Goal: Information Seeking & Learning: Understand process/instructions

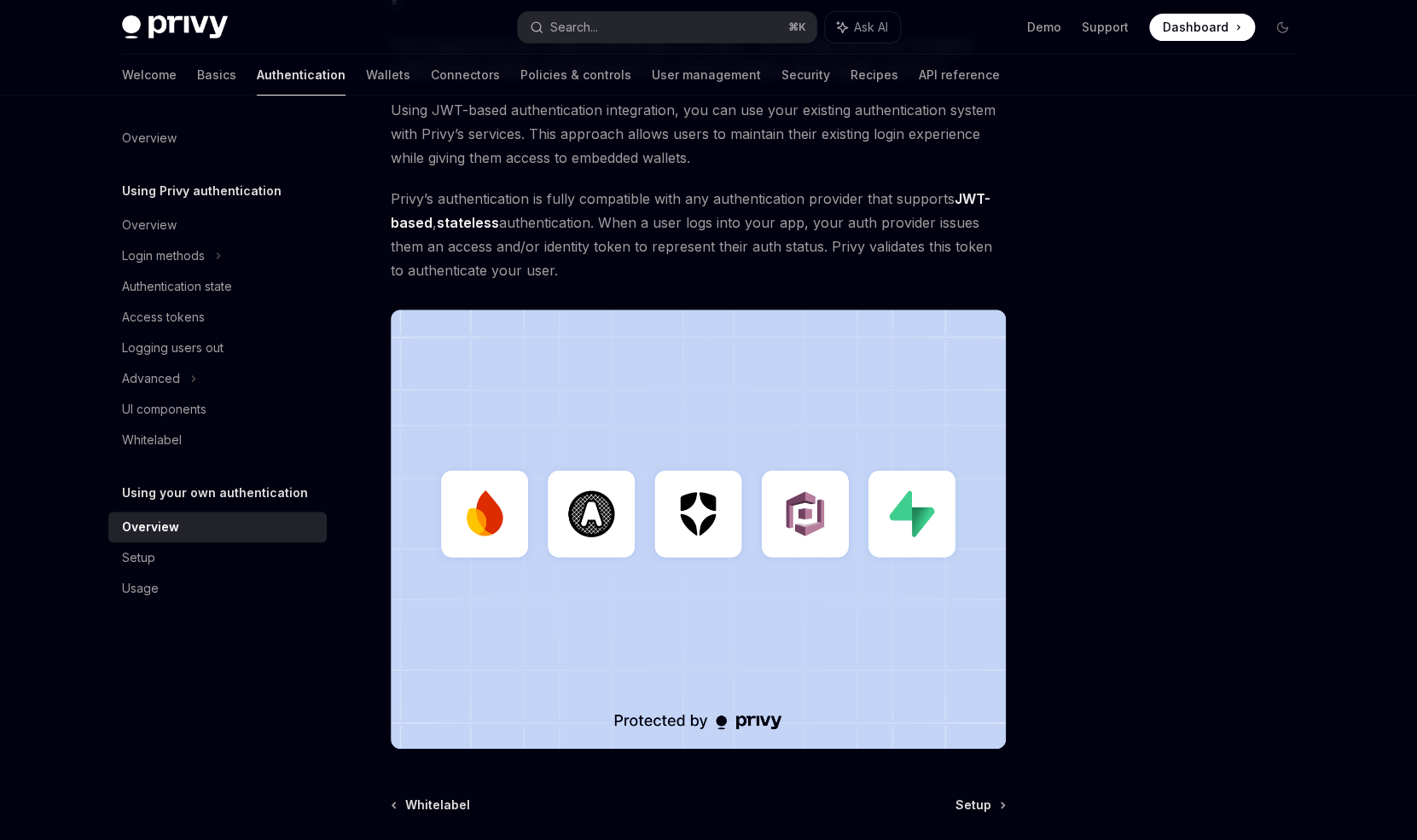
scroll to position [217, 0]
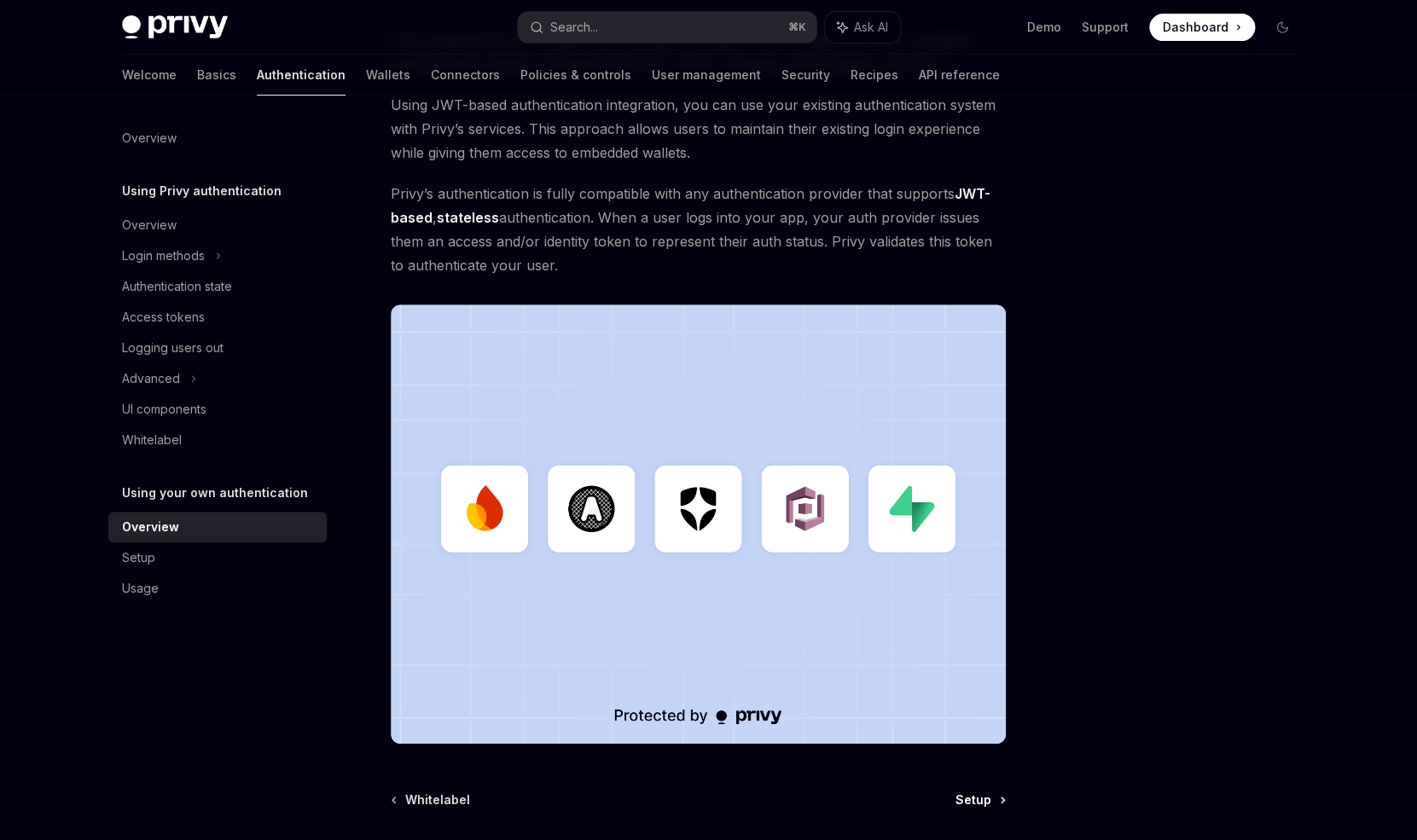
click at [967, 798] on span "Setup" at bounding box center [974, 799] width 36 height 17
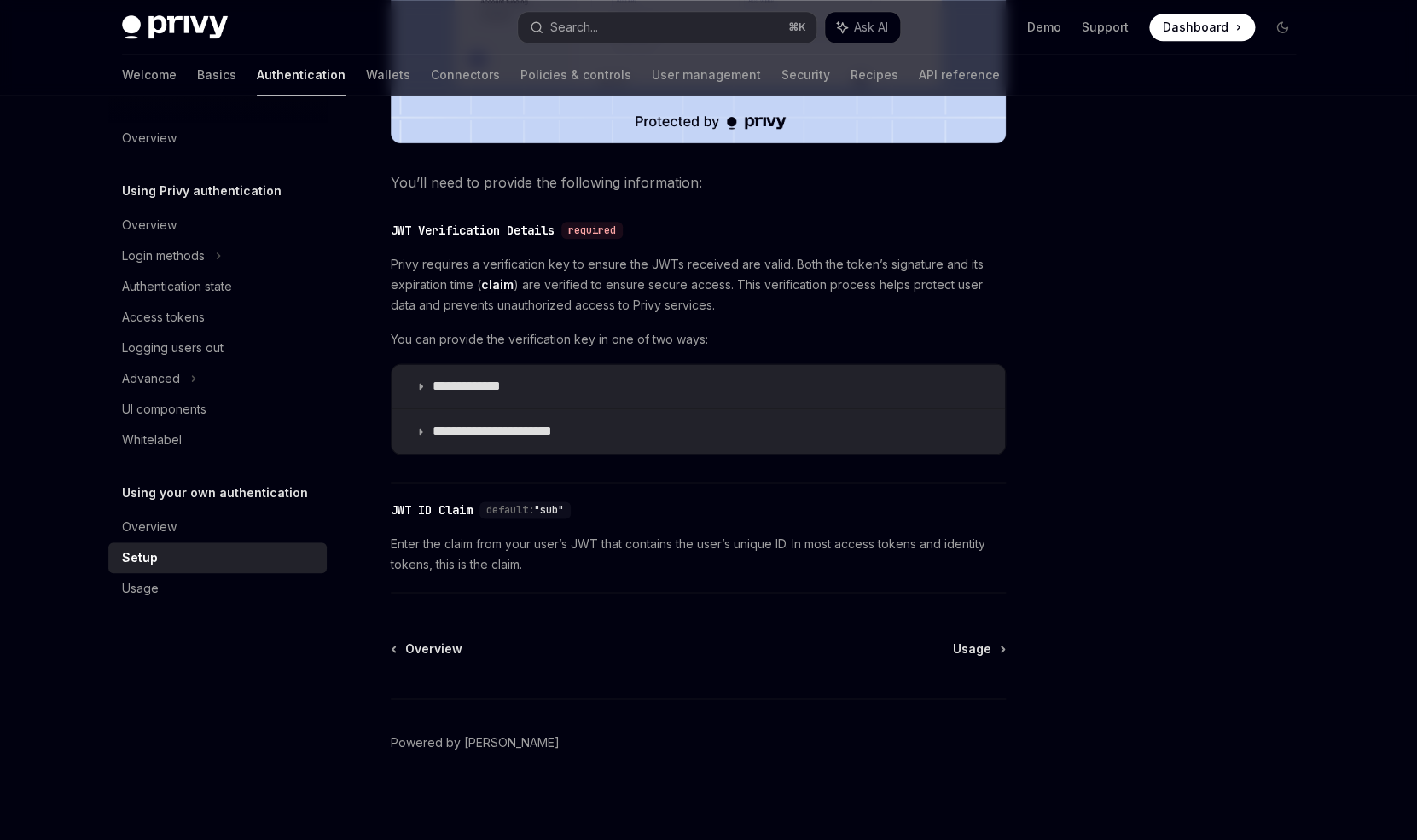
scroll to position [754, 0]
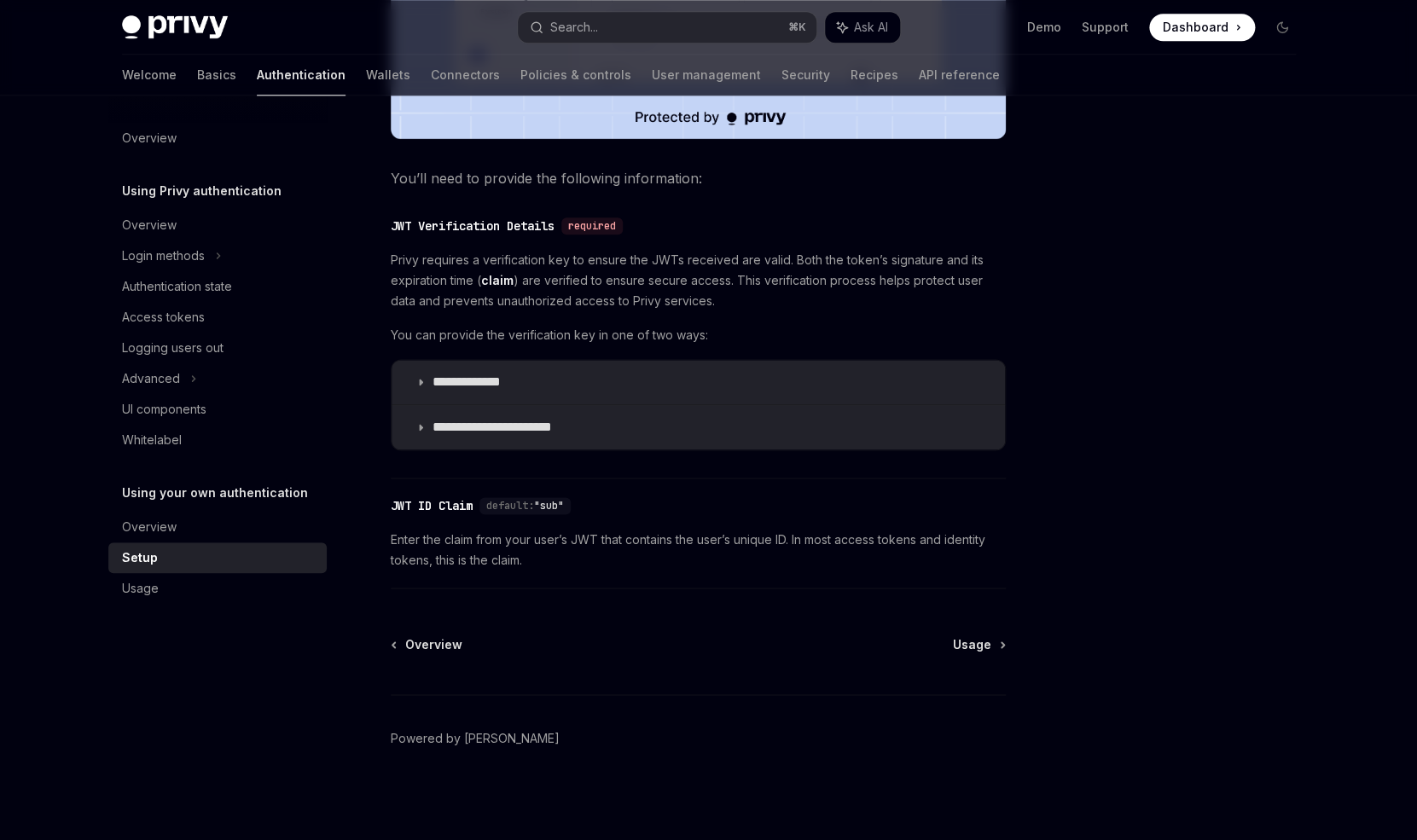
click at [973, 654] on div "Overview Usage Powered by [PERSON_NAME]" at bounding box center [698, 739] width 615 height 206
click at [982, 647] on span "Usage" at bounding box center [972, 644] width 38 height 17
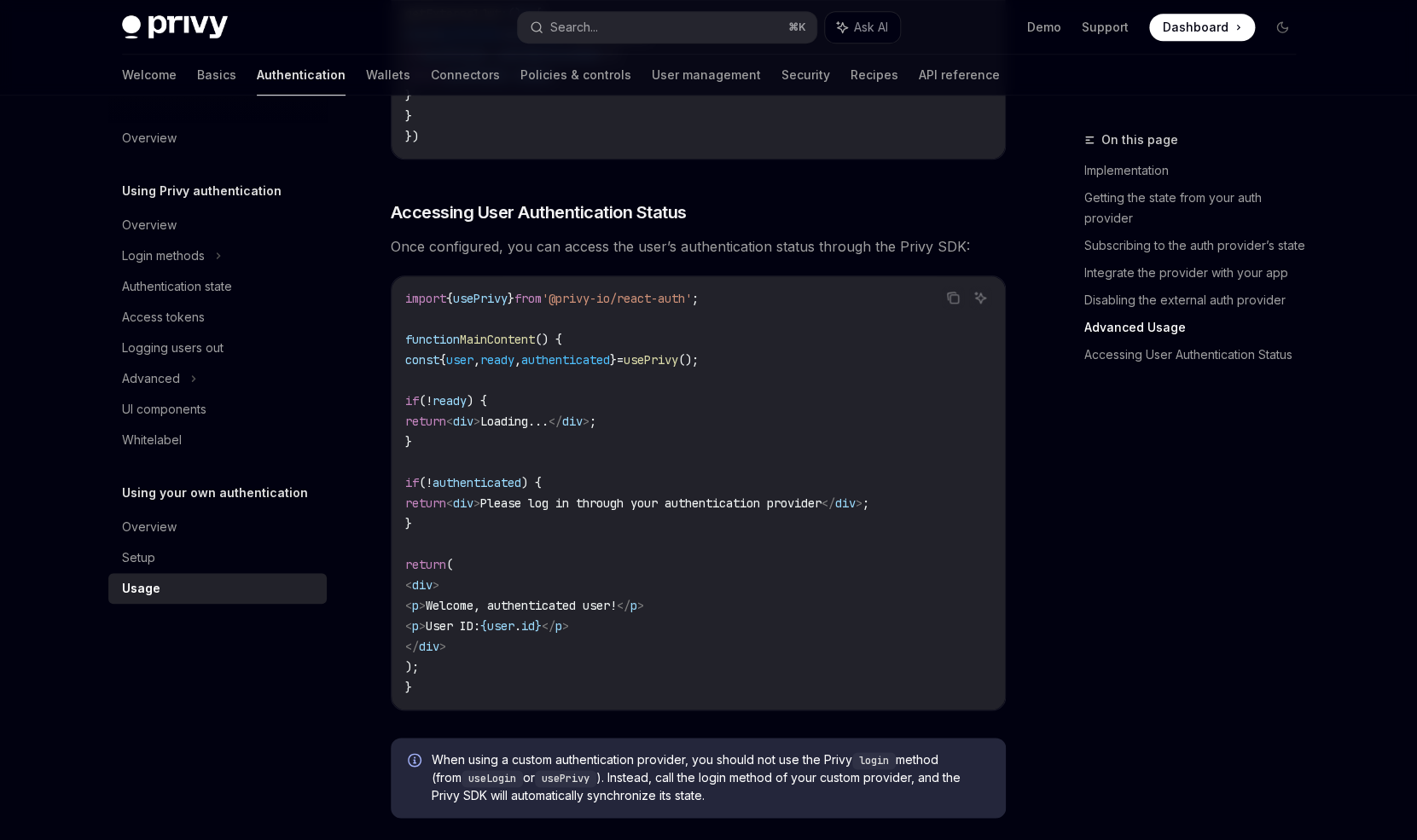
scroll to position [3238, 0]
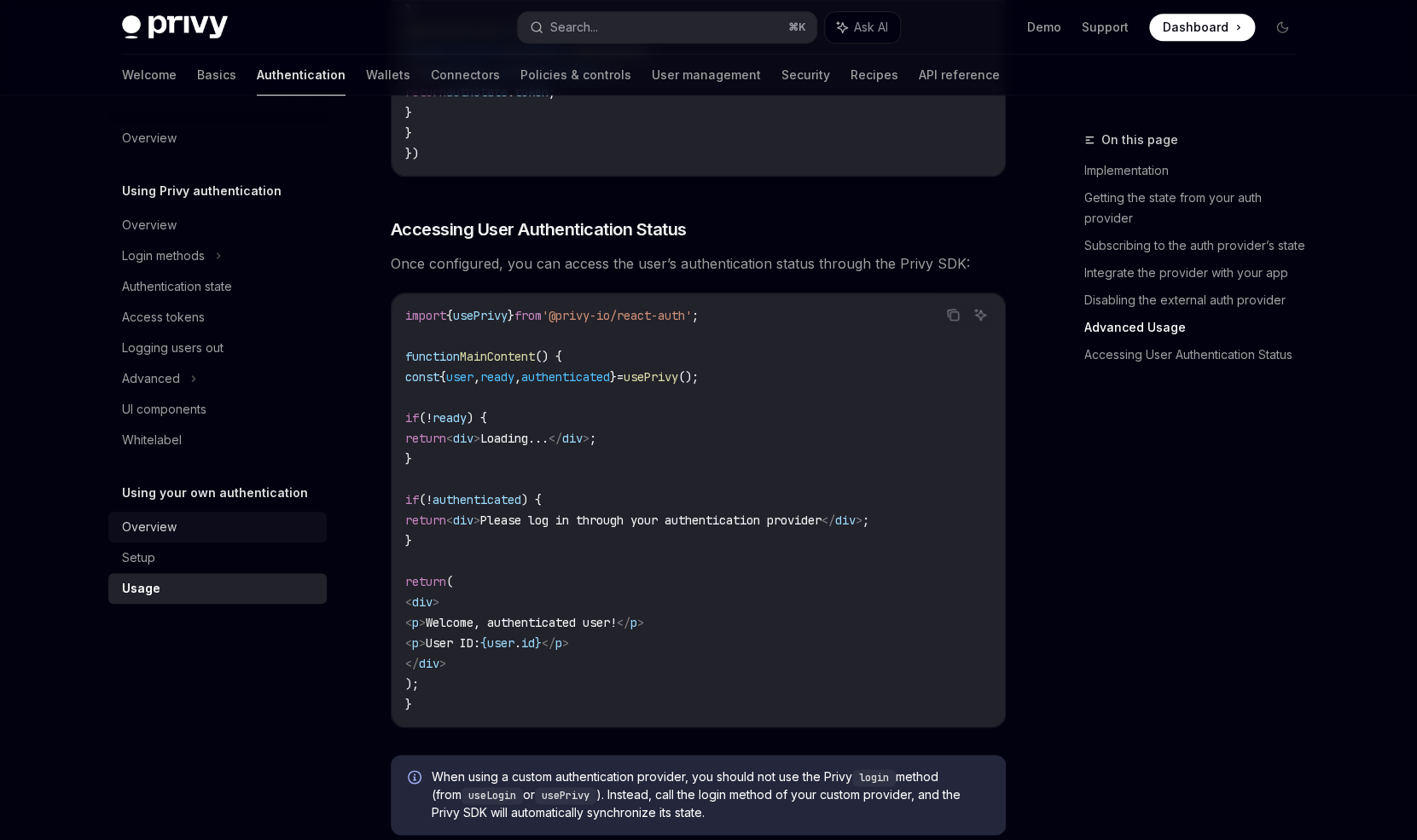
click at [170, 524] on div "Overview" at bounding box center [150, 526] width 54 height 21
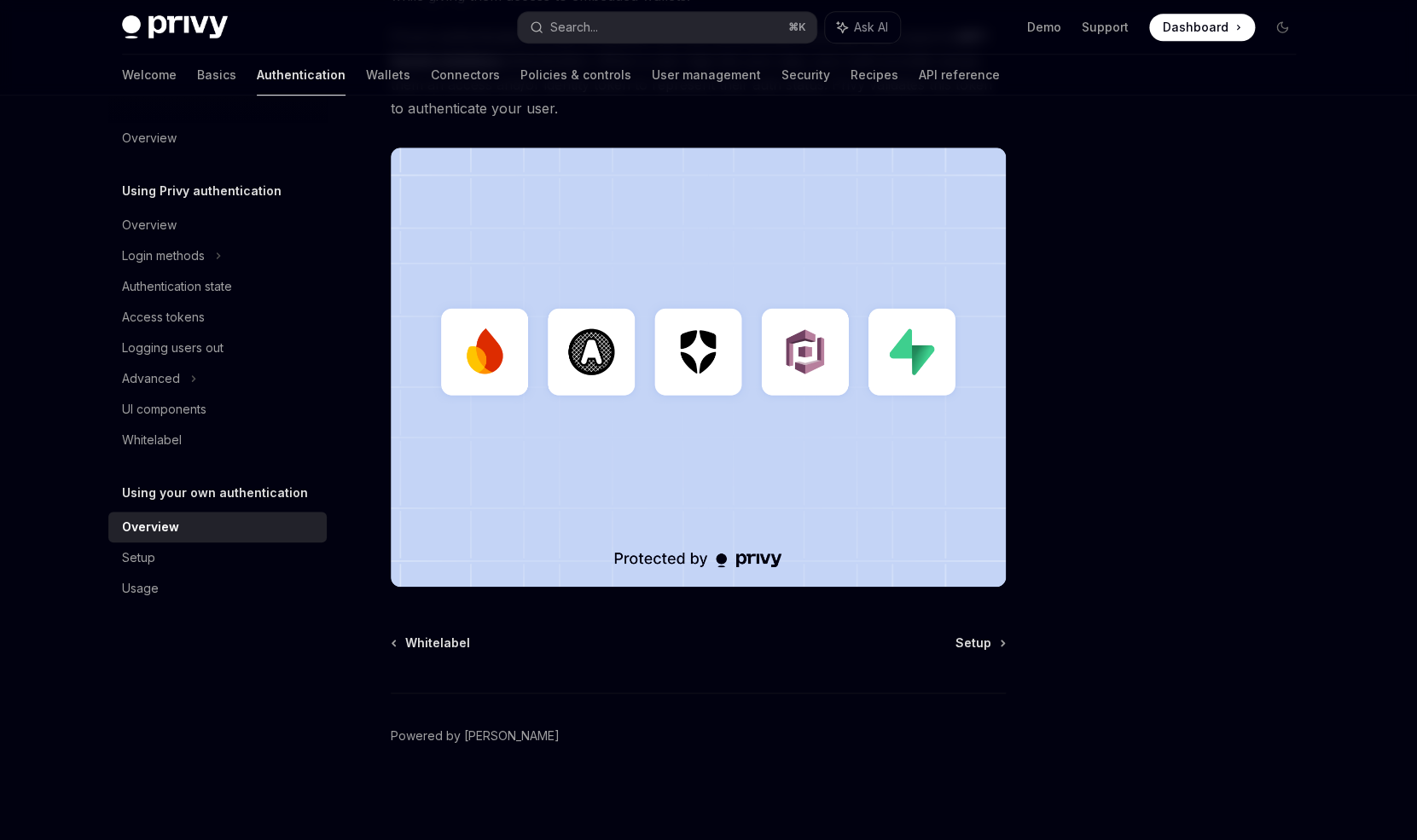
scroll to position [587, 0]
click at [925, 352] on img at bounding box center [698, 367] width 615 height 439
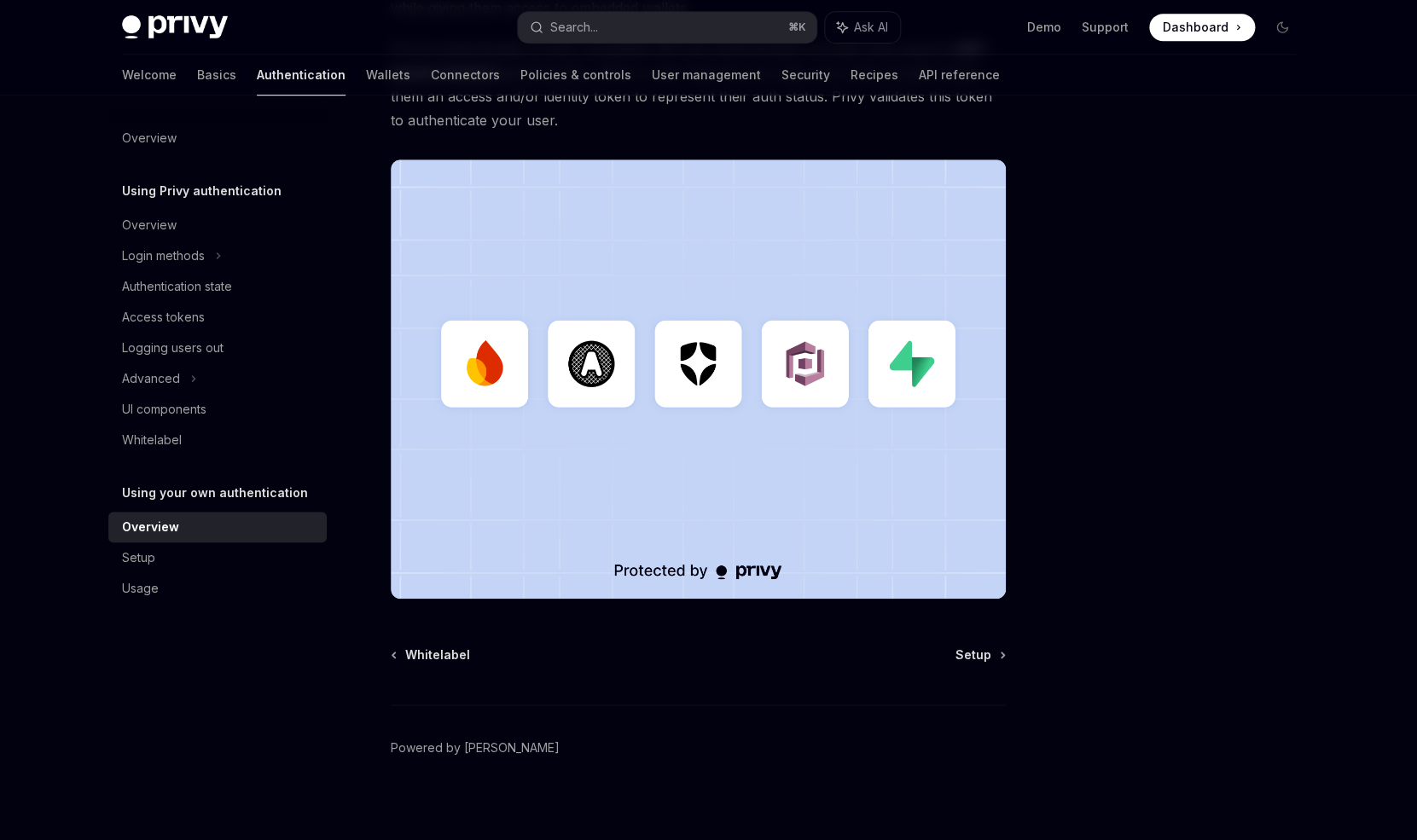
scroll to position [374, 0]
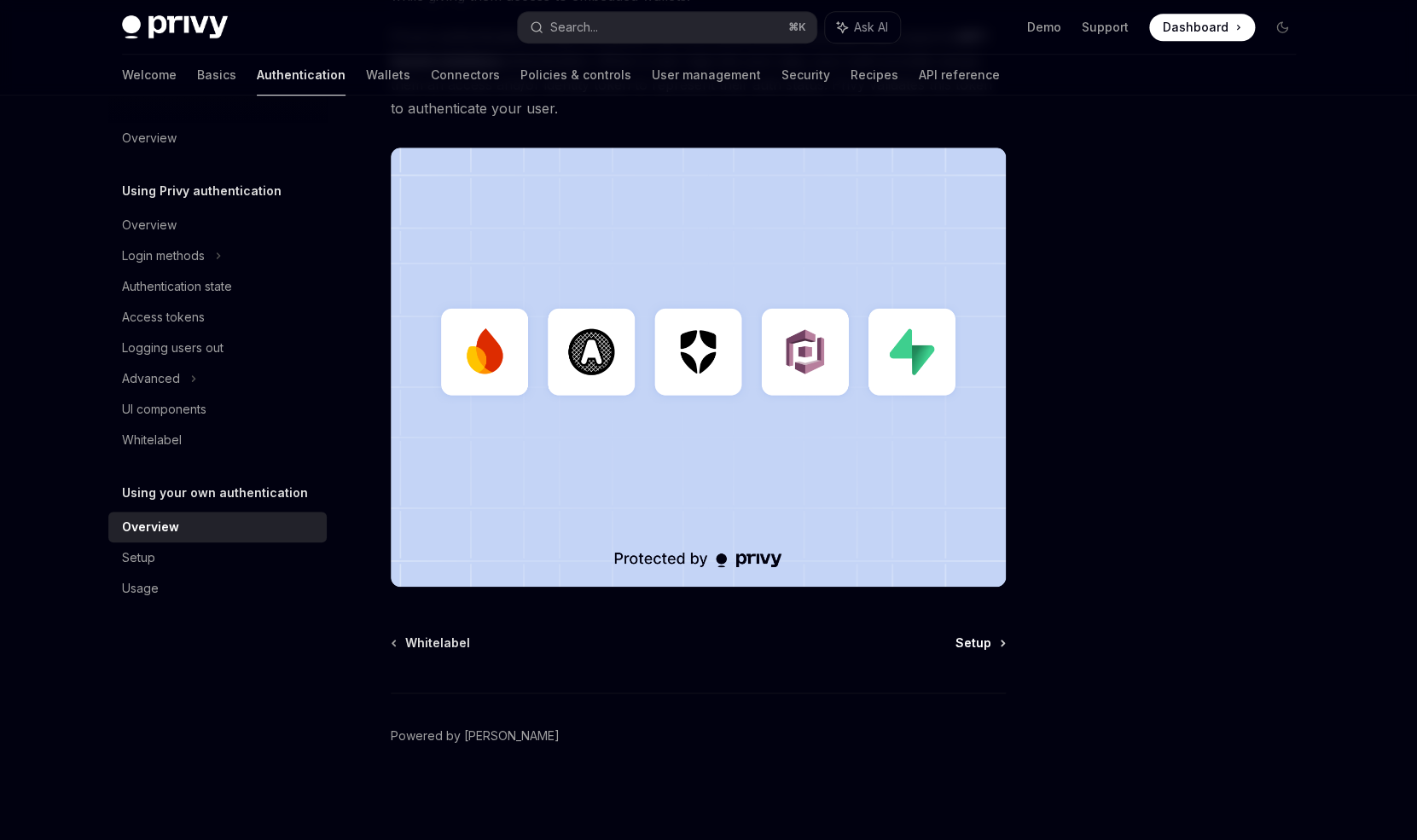
click at [972, 641] on span "Setup" at bounding box center [974, 642] width 36 height 17
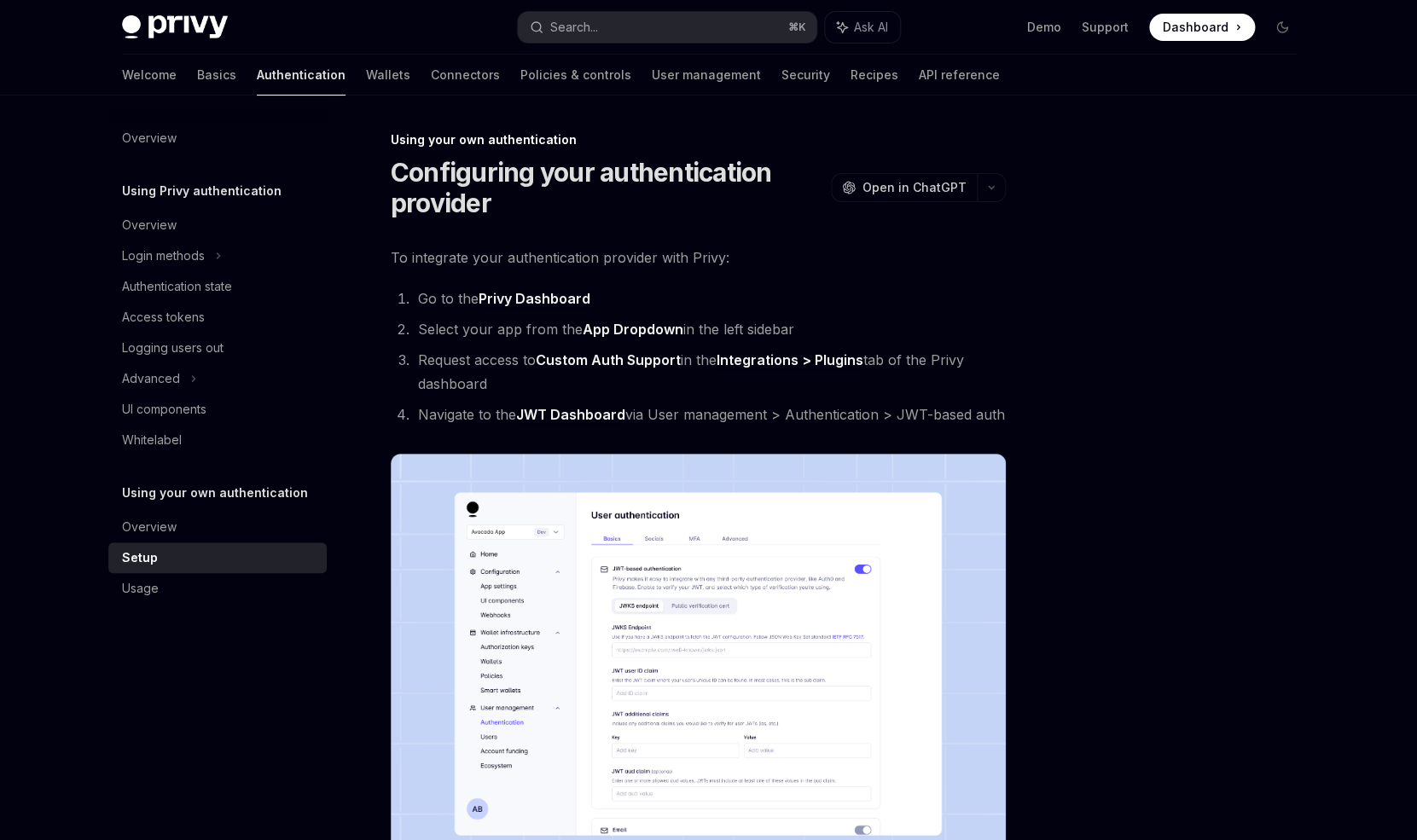
click at [778, 362] on link "Integrations > Plugins" at bounding box center [790, 361] width 147 height 18
click at [205, 258] on div "Login methods" at bounding box center [163, 256] width 82 height 21
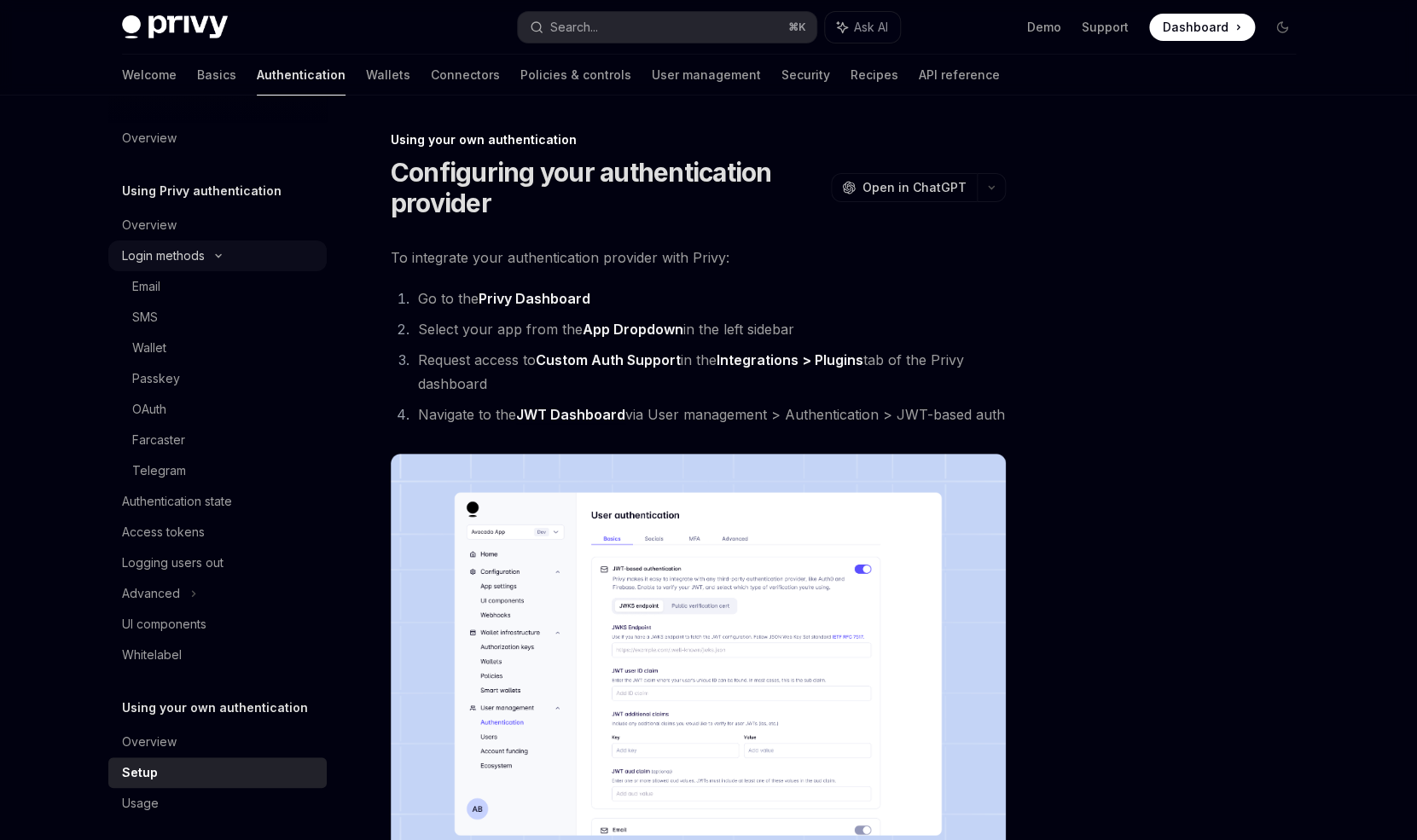
type textarea "*"
